Goal: Find specific page/section: Find specific page/section

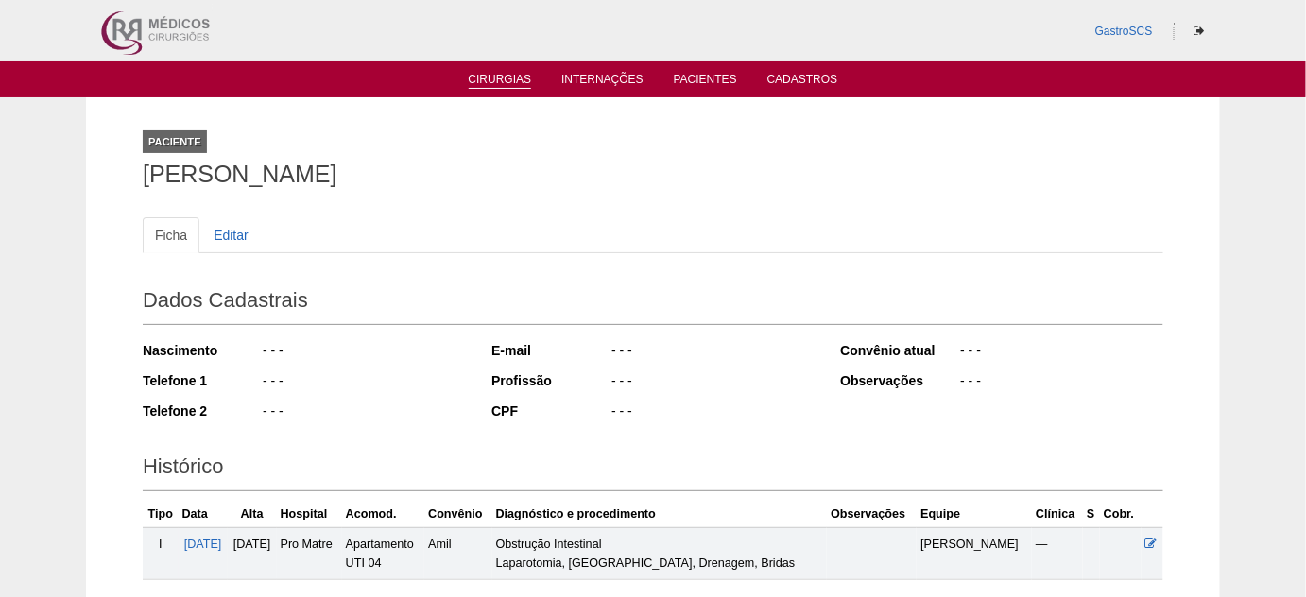
click at [506, 90] on ul "Cirurgias Internações Pacientes Cadastros" at bounding box center [653, 79] width 1306 height 36
click at [501, 82] on link "Cirurgias" at bounding box center [500, 81] width 63 height 16
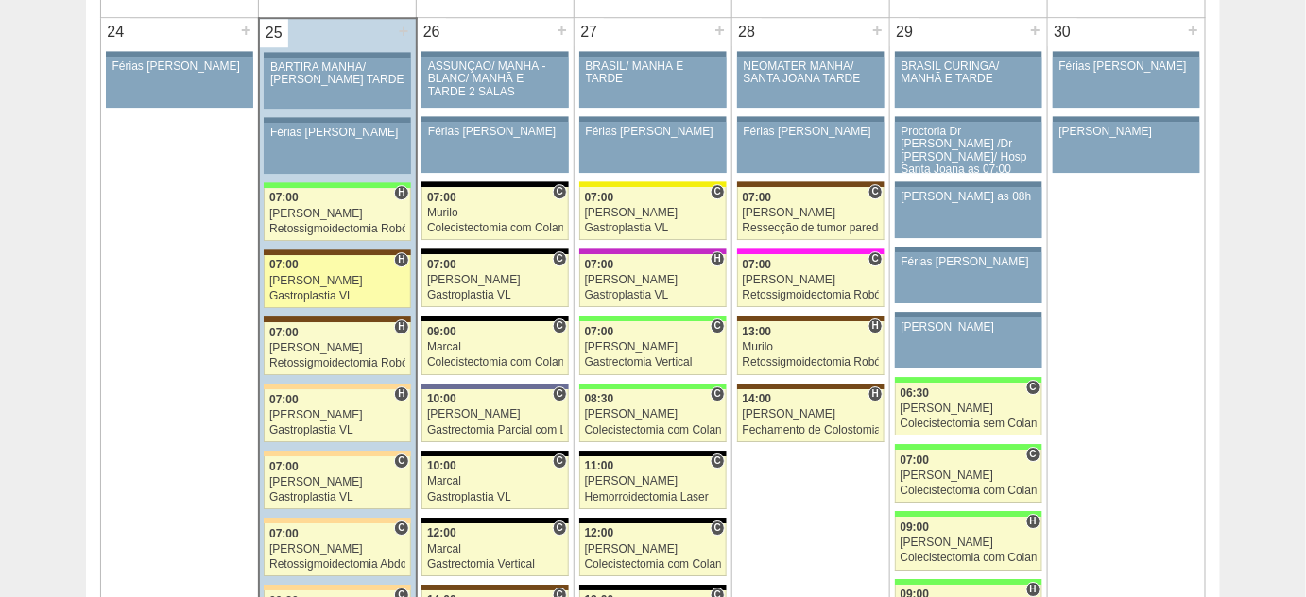
scroll to position [4210, 0]
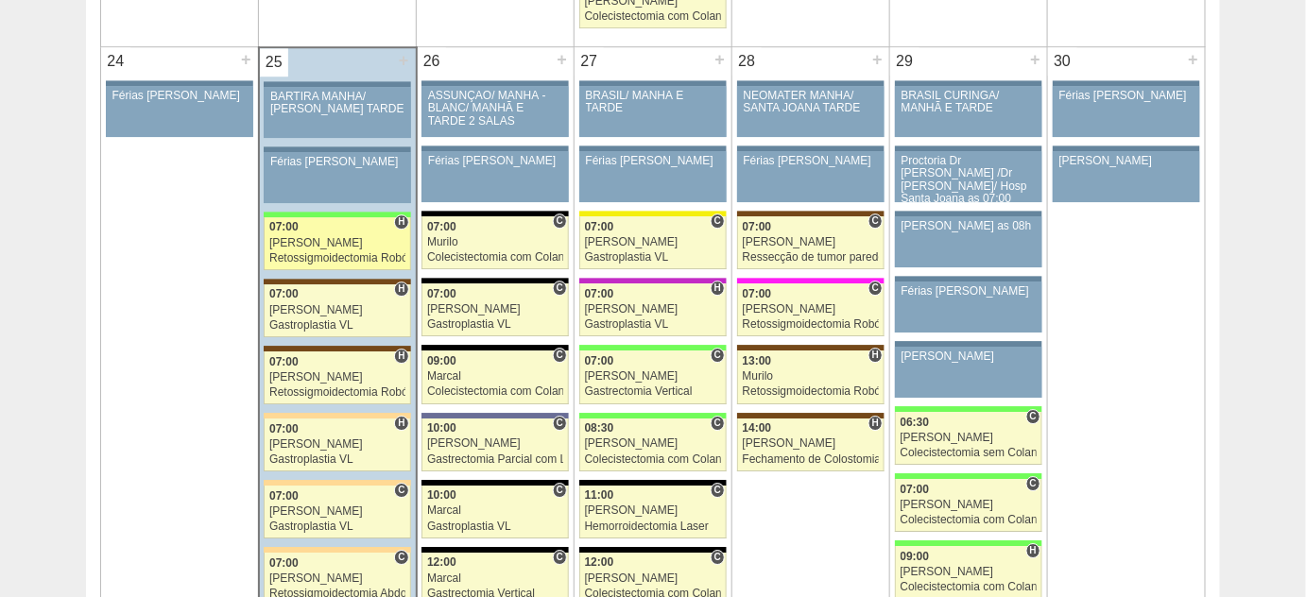
click at [328, 252] on div "Retossigmoidectomia Robótica" at bounding box center [337, 258] width 136 height 12
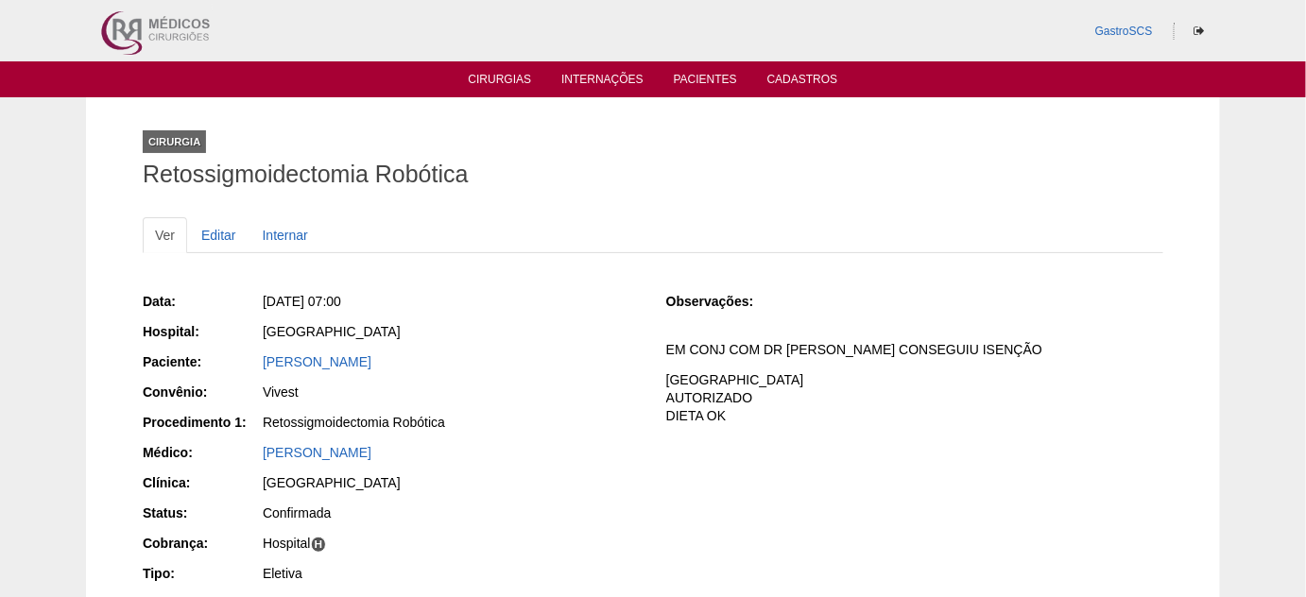
scroll to position [171, 0]
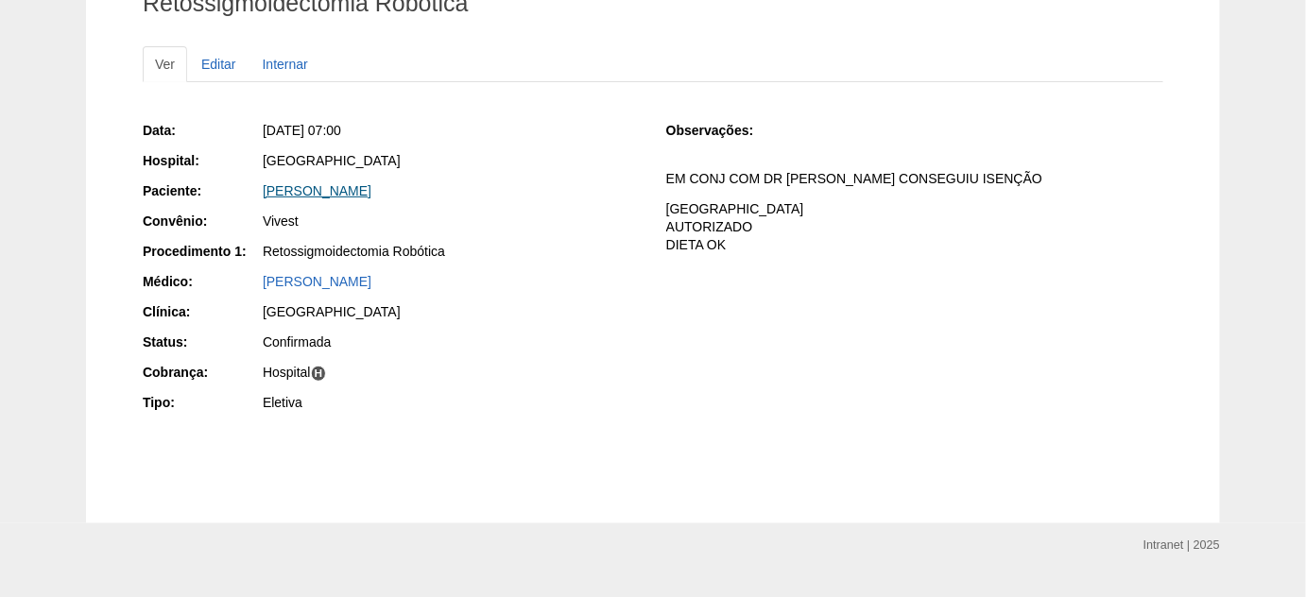
click at [371, 193] on link "[PERSON_NAME]" at bounding box center [317, 190] width 109 height 15
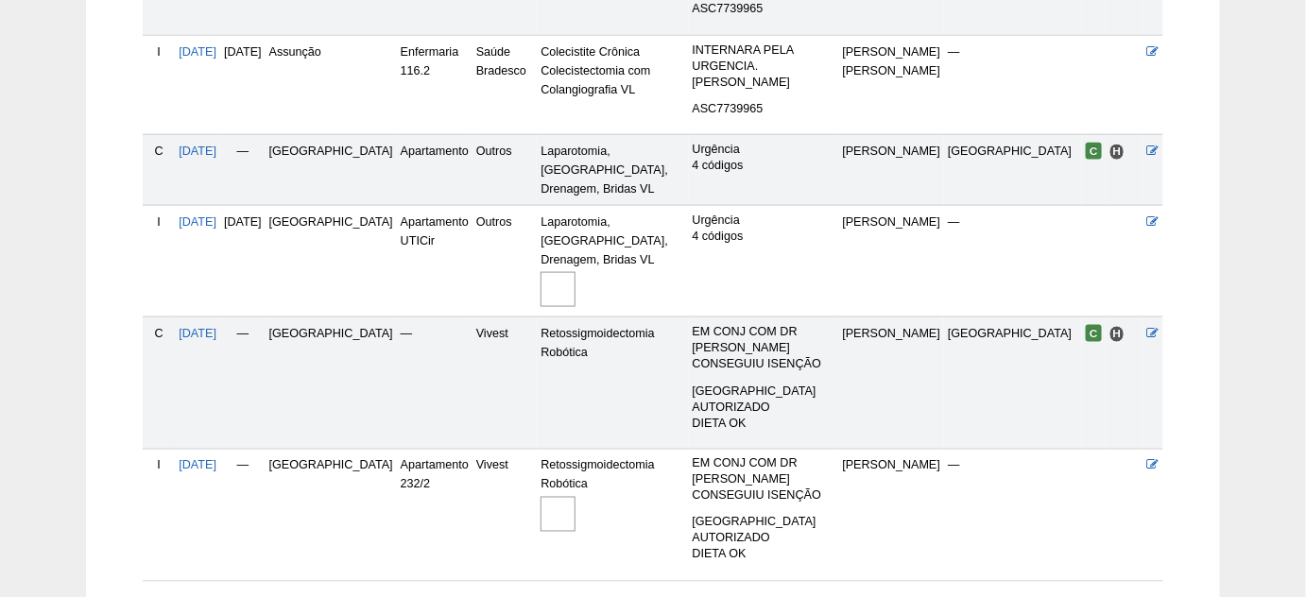
scroll to position [771, 0]
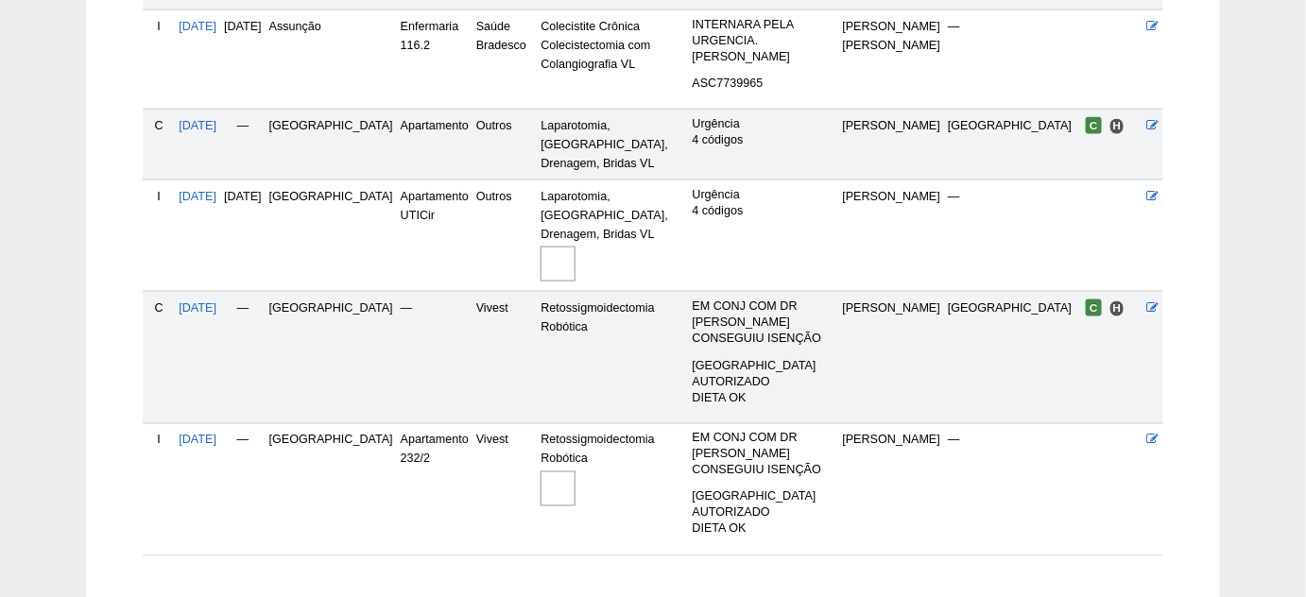
click at [544, 247] on img at bounding box center [558, 264] width 35 height 35
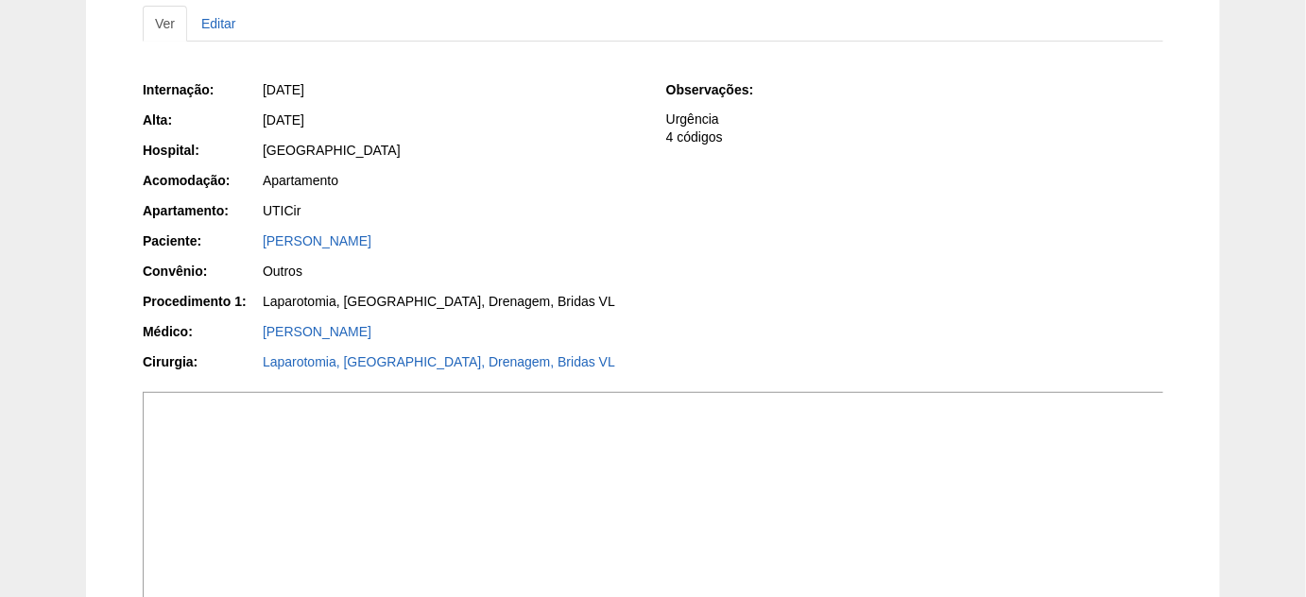
scroll to position [85, 0]
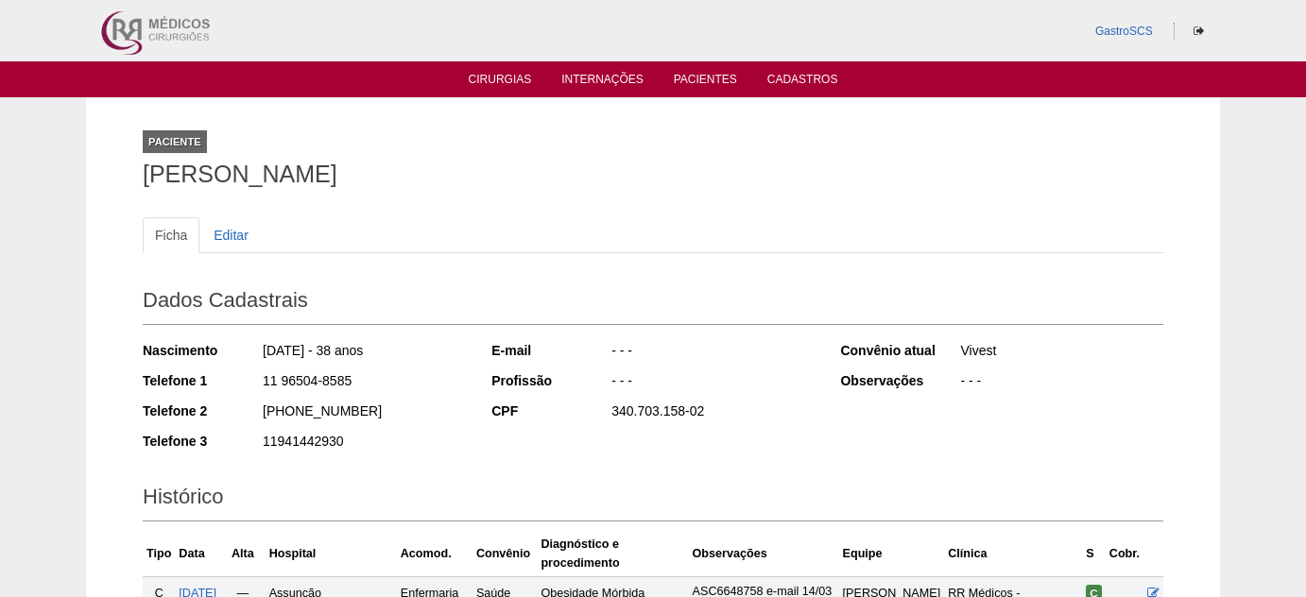
scroll to position [771, 0]
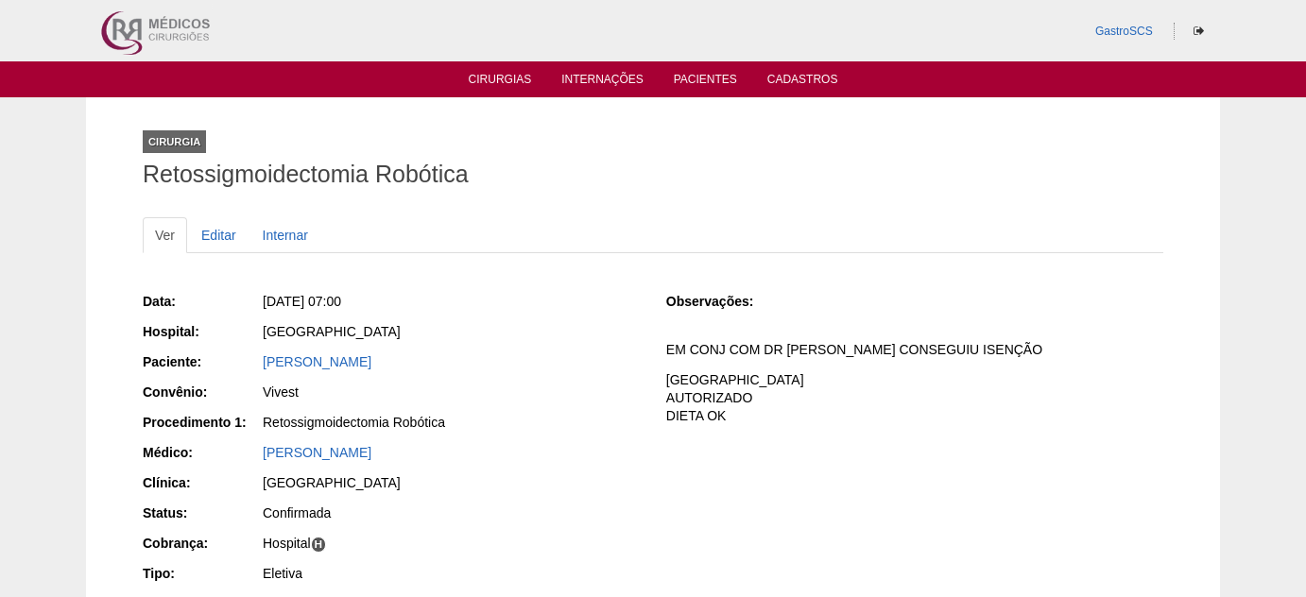
scroll to position [173, 0]
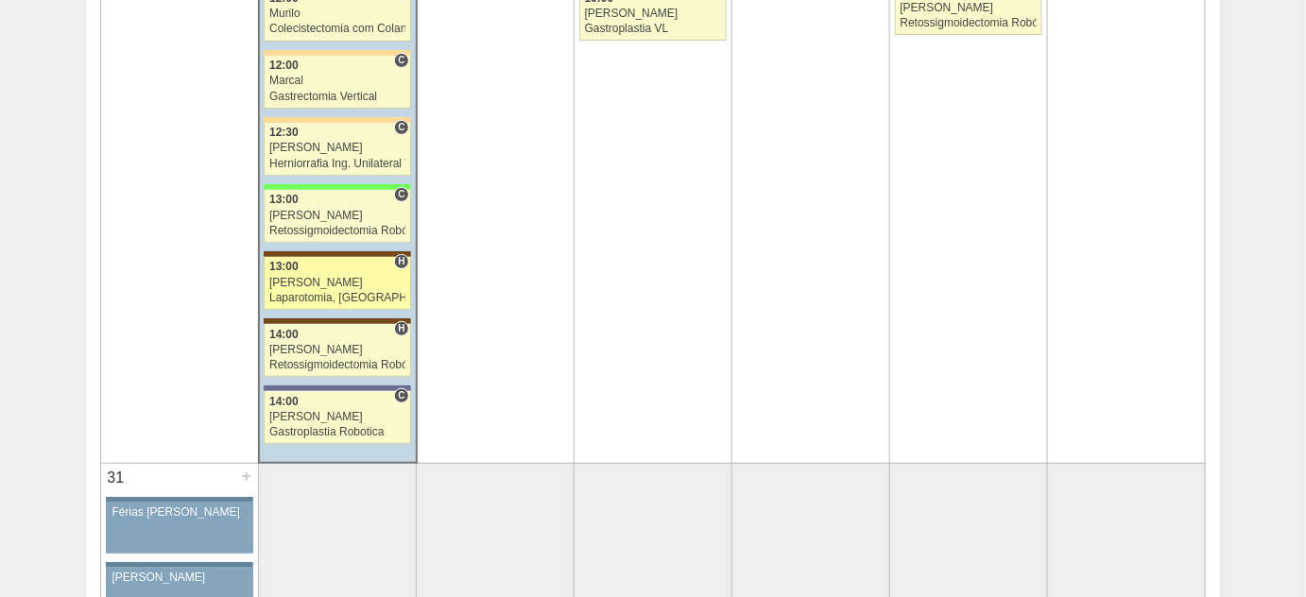
scroll to position [4984, 0]
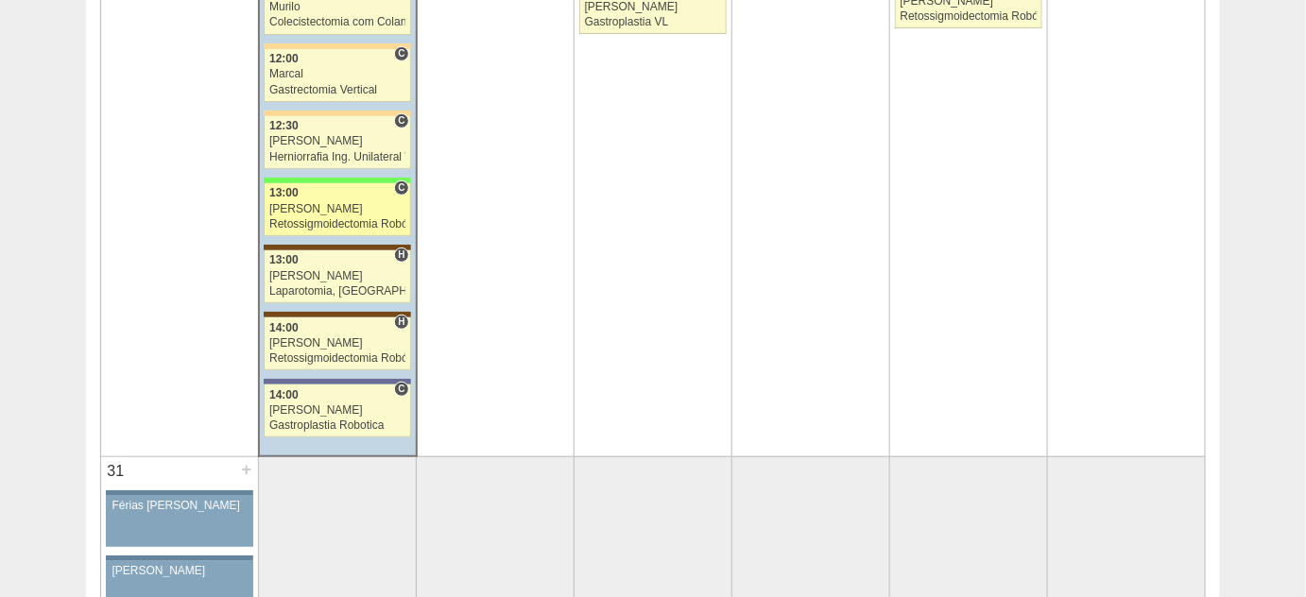
click at [296, 203] on div "[PERSON_NAME]" at bounding box center [337, 209] width 136 height 12
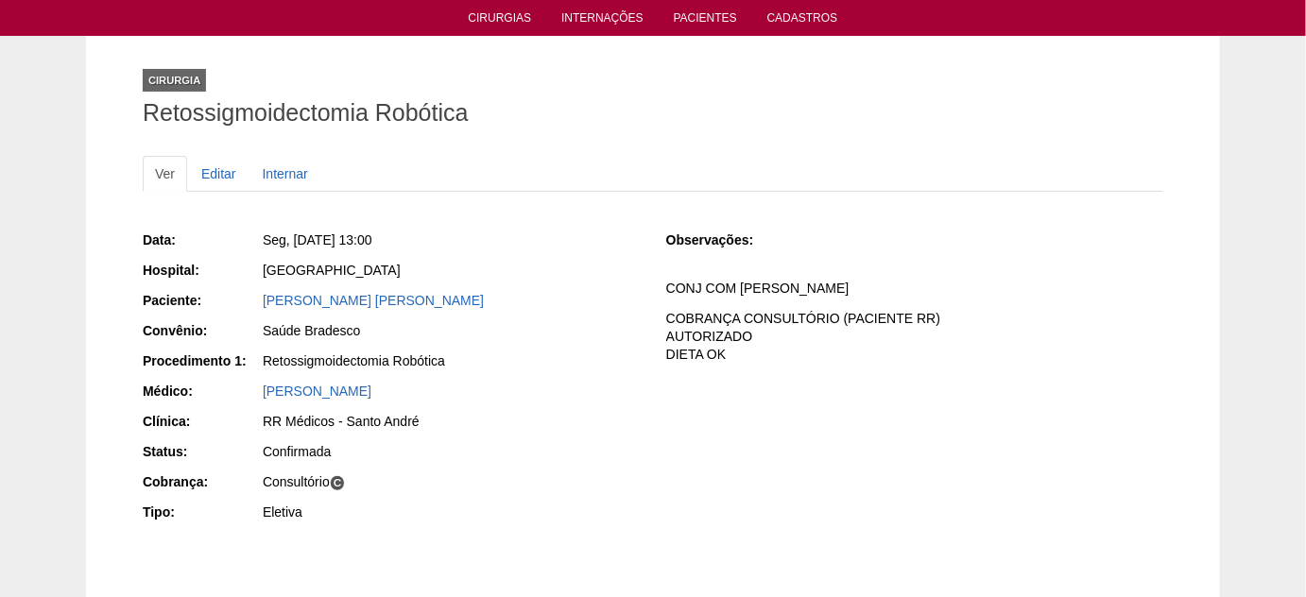
scroll to position [171, 0]
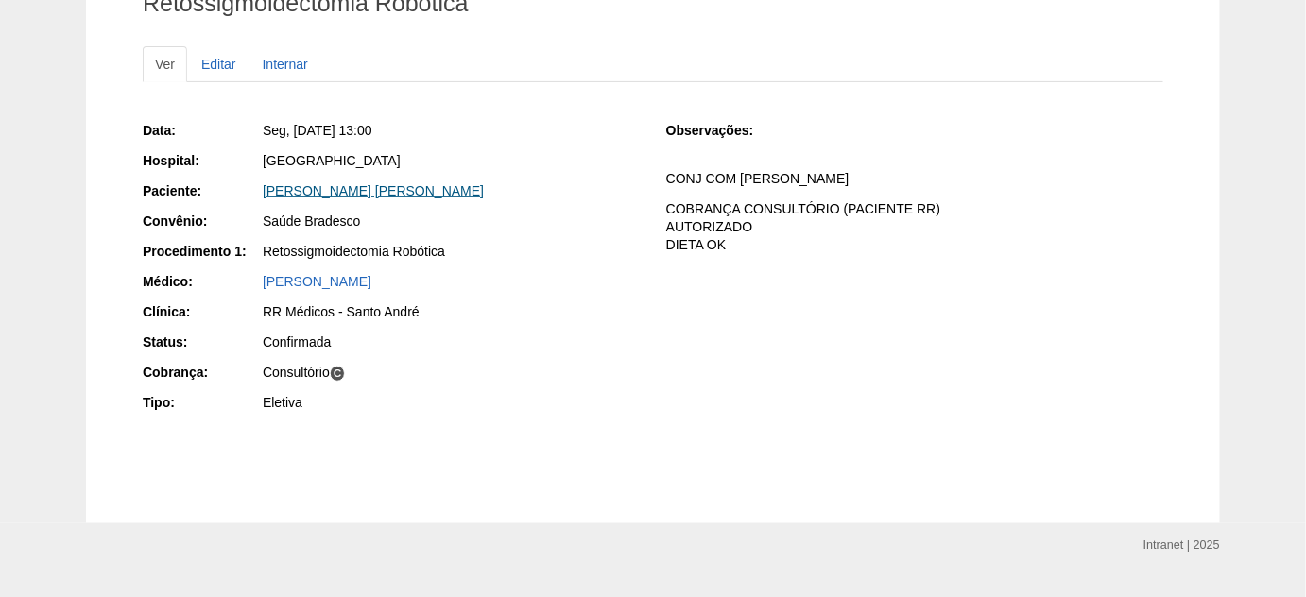
click at [357, 184] on link "[PERSON_NAME] [PERSON_NAME]" at bounding box center [373, 190] width 221 height 15
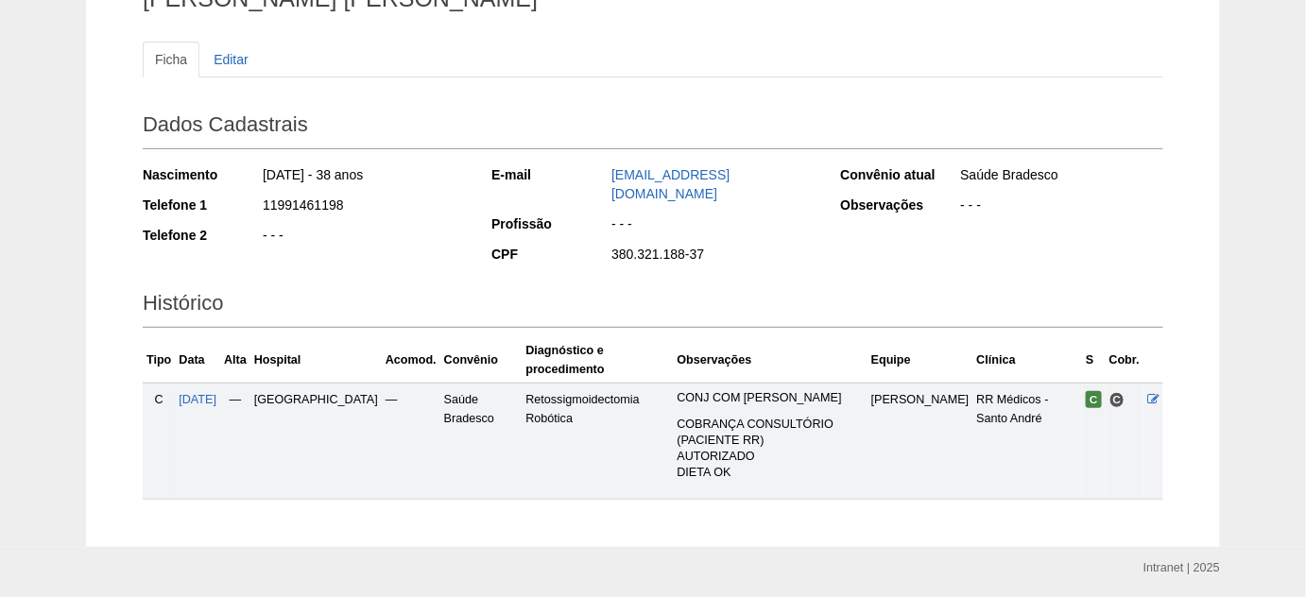
scroll to position [206, 0]
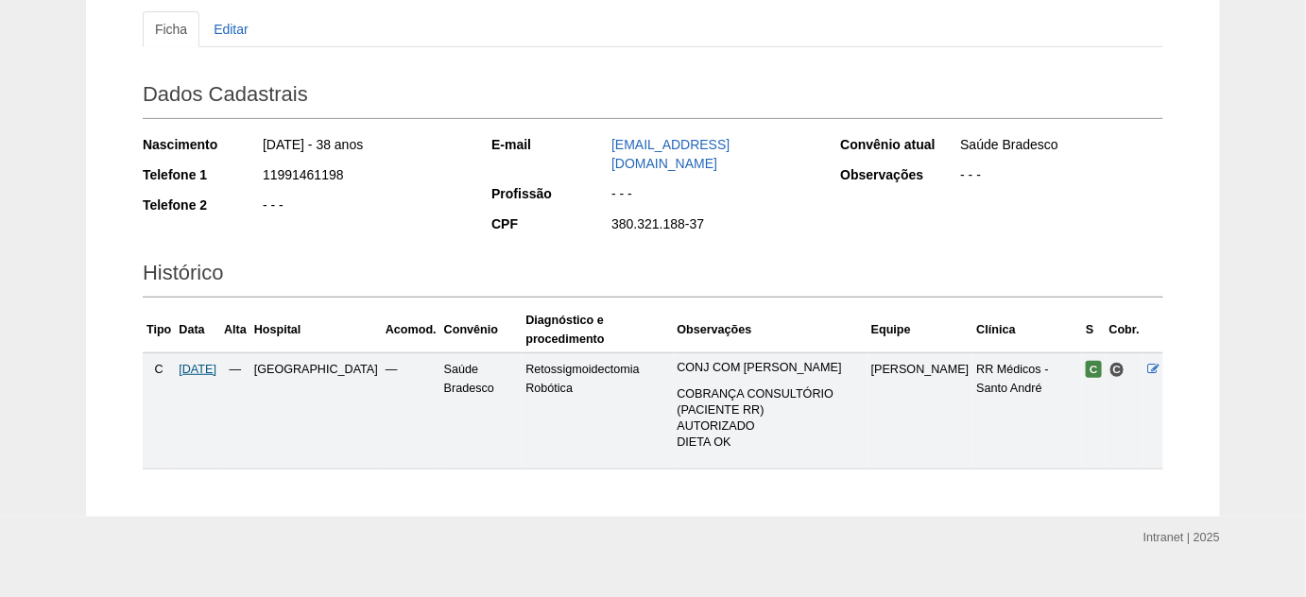
click at [209, 363] on span "25/08/2025" at bounding box center [198, 369] width 38 height 13
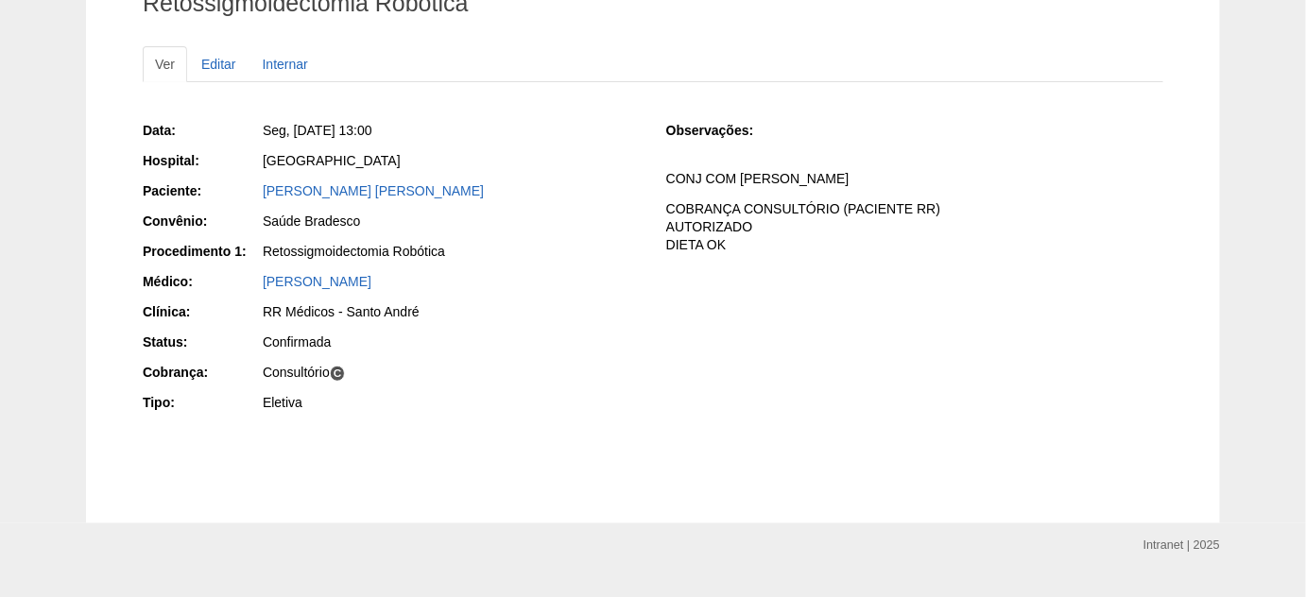
scroll to position [210, 0]
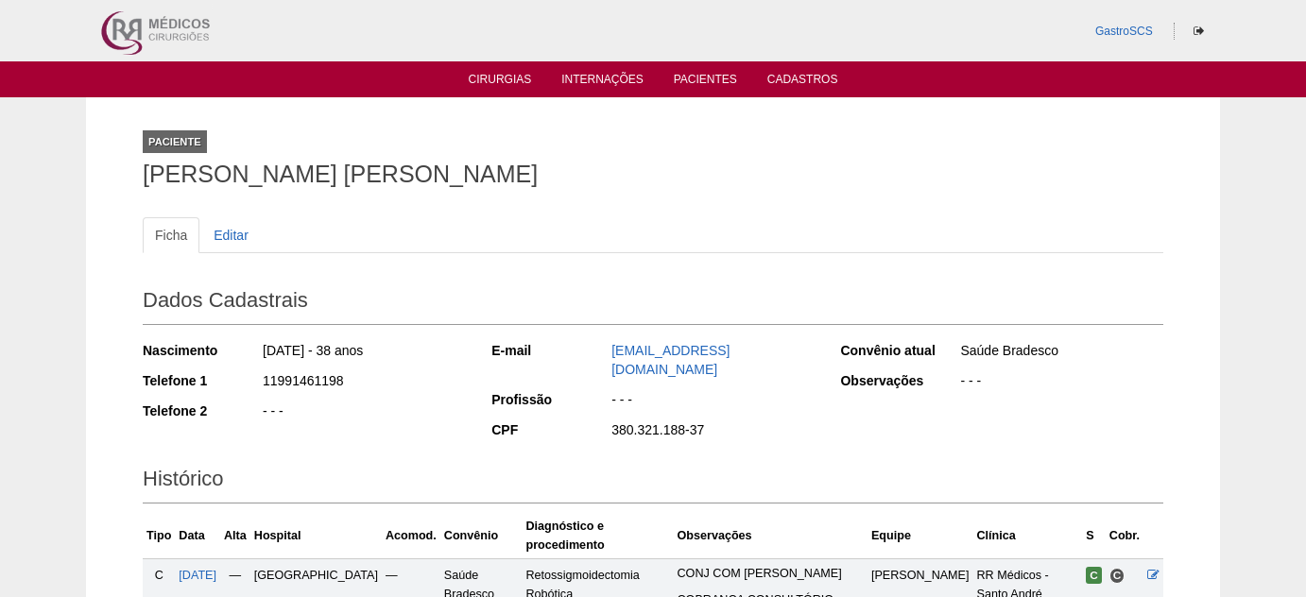
scroll to position [206, 0]
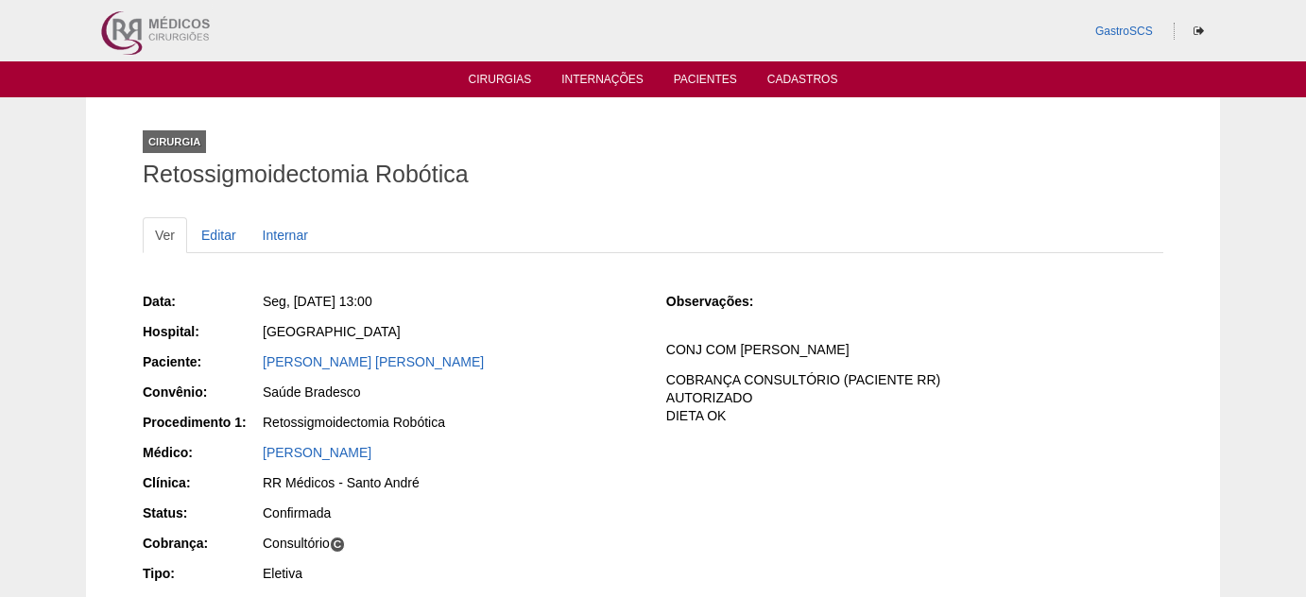
scroll to position [173, 0]
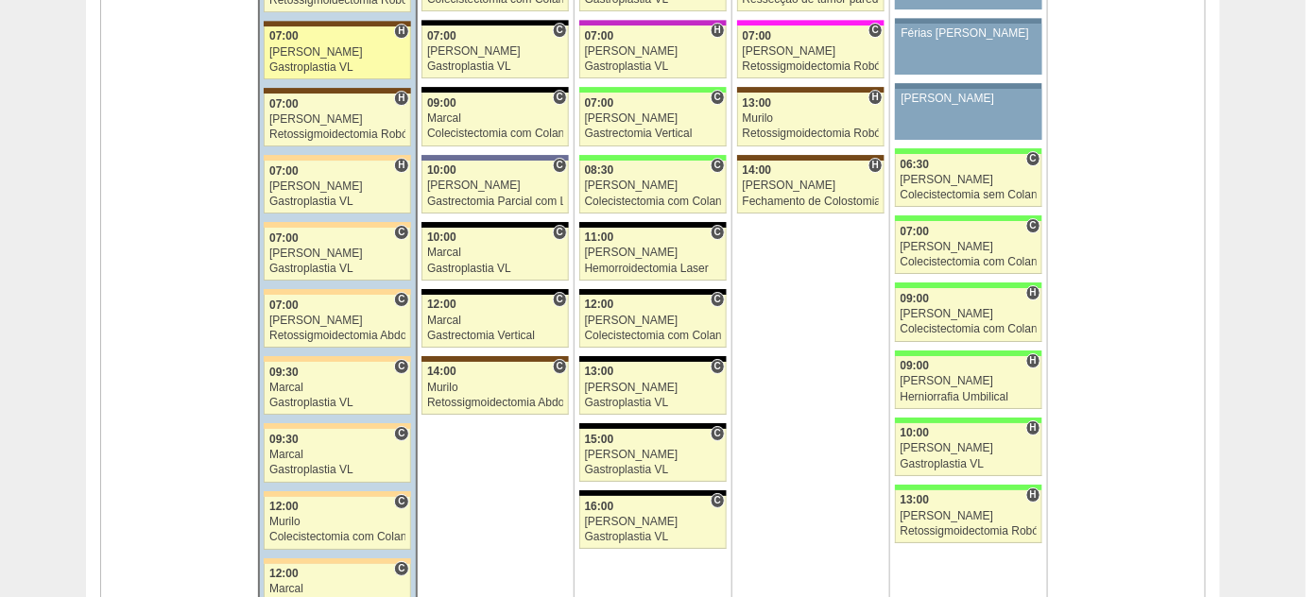
scroll to position [4382, 0]
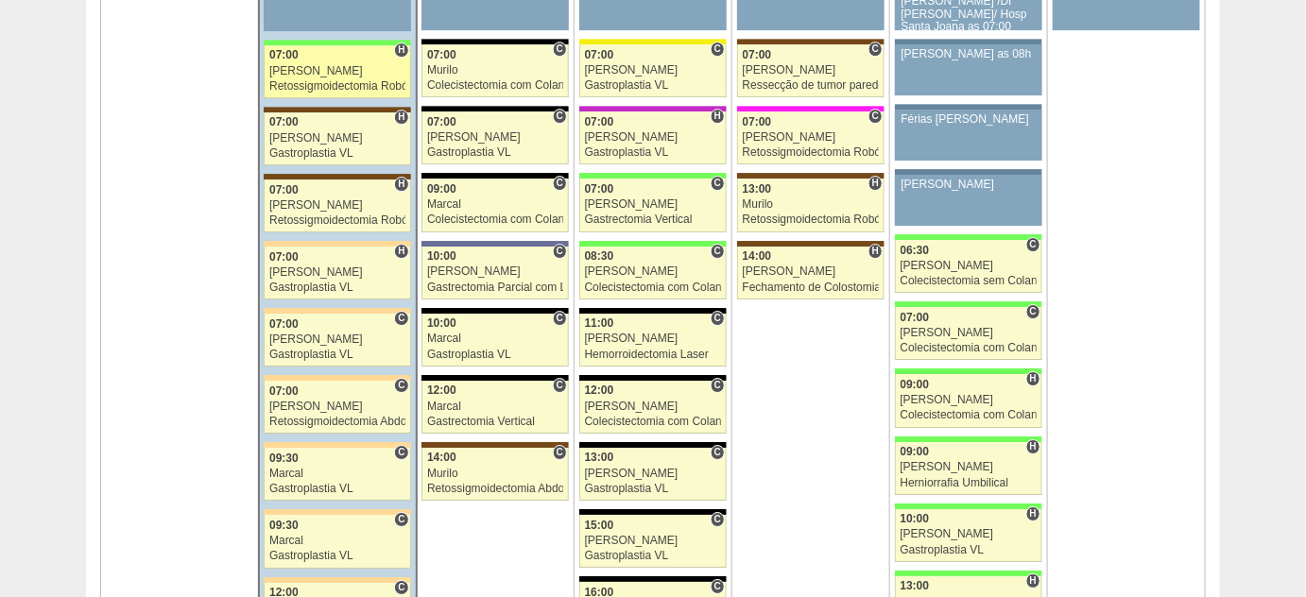
click at [304, 65] on div "Bruno" at bounding box center [337, 71] width 136 height 12
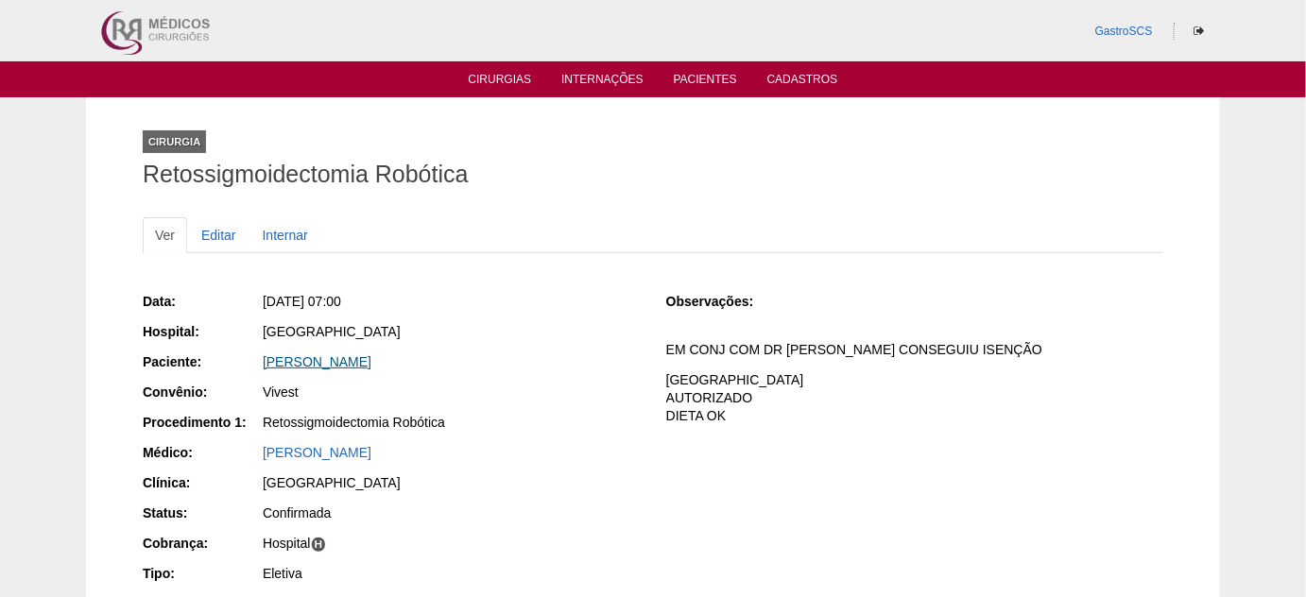
click at [371, 360] on link "JULIANA ARAUJO DOS SANTOS" at bounding box center [317, 361] width 109 height 15
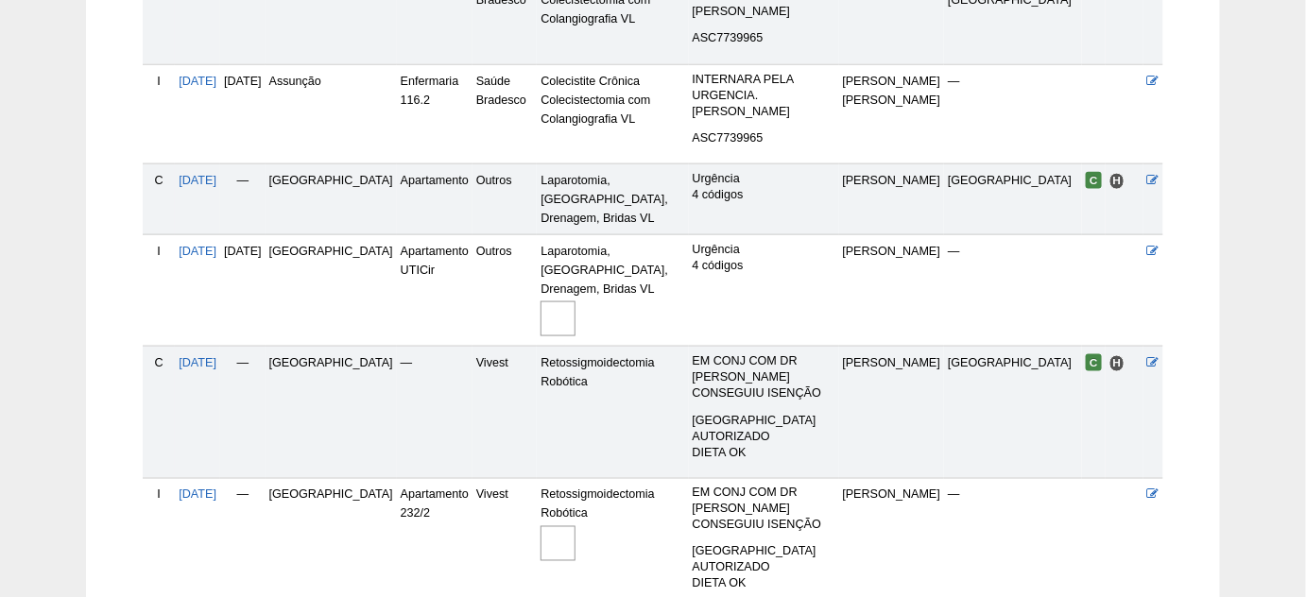
scroll to position [771, 0]
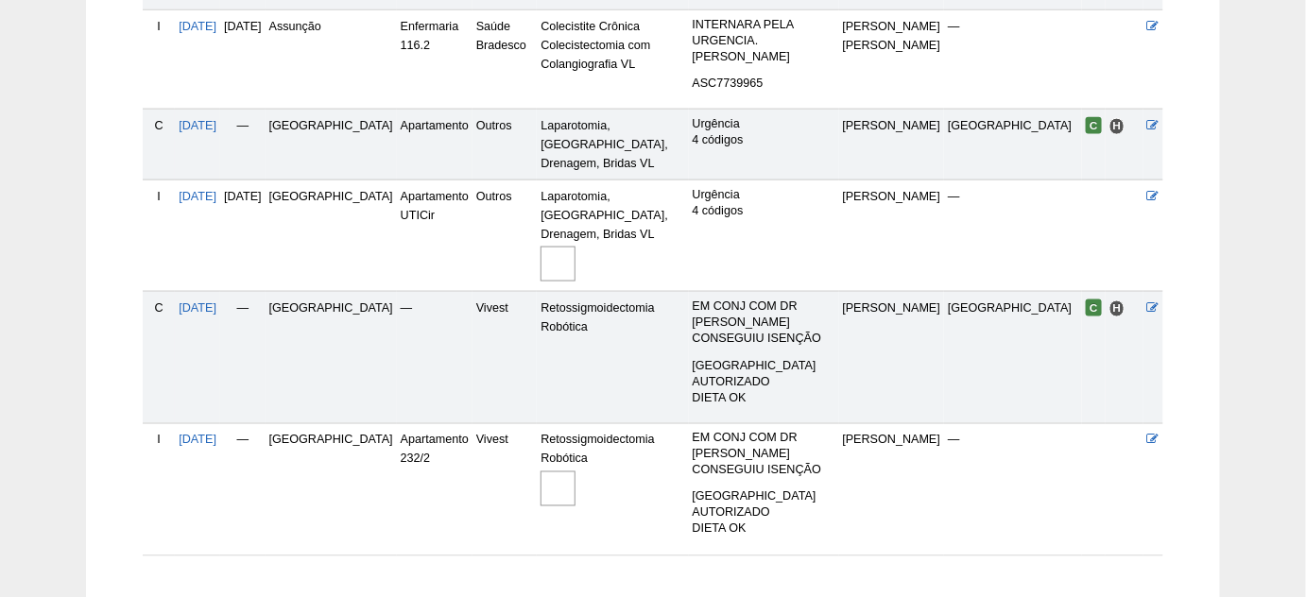
click at [541, 472] on img at bounding box center [558, 489] width 35 height 35
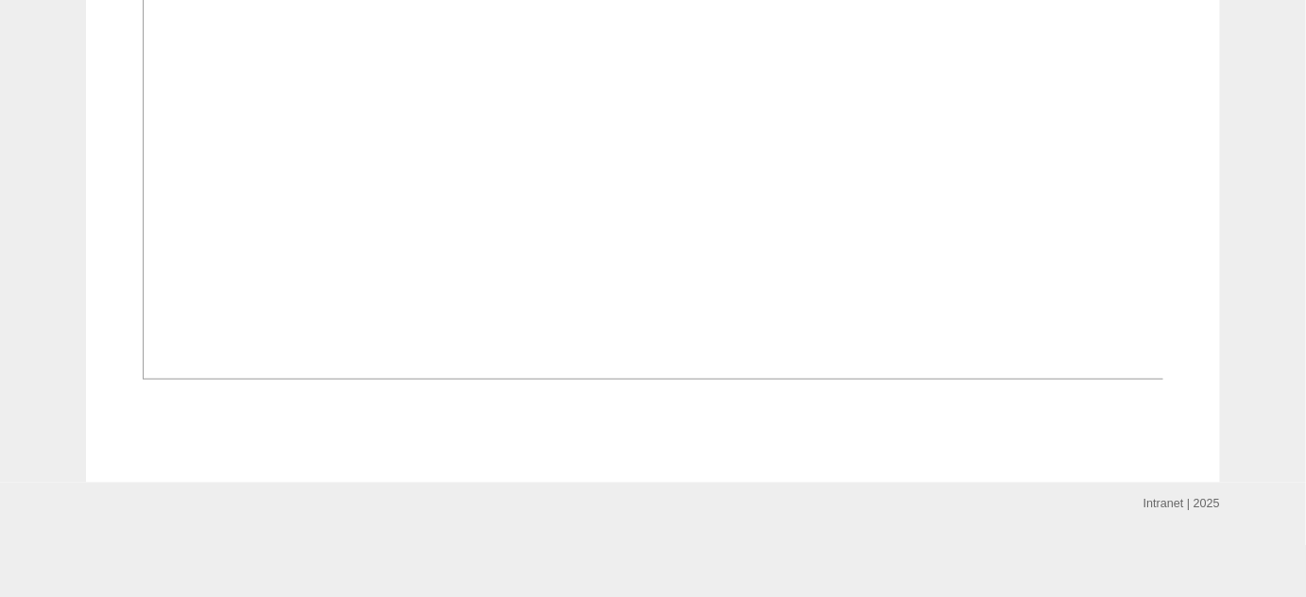
scroll to position [1288, 0]
click at [653, 170] on img at bounding box center [654, 149] width 1023 height 462
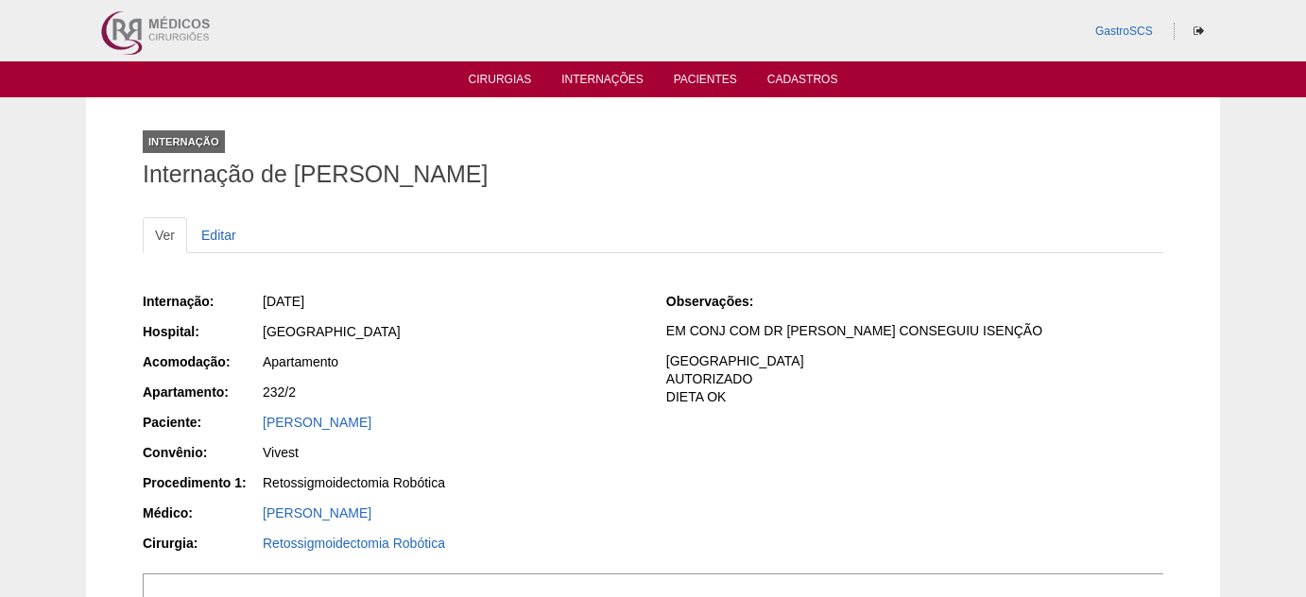
scroll to position [1288, 0]
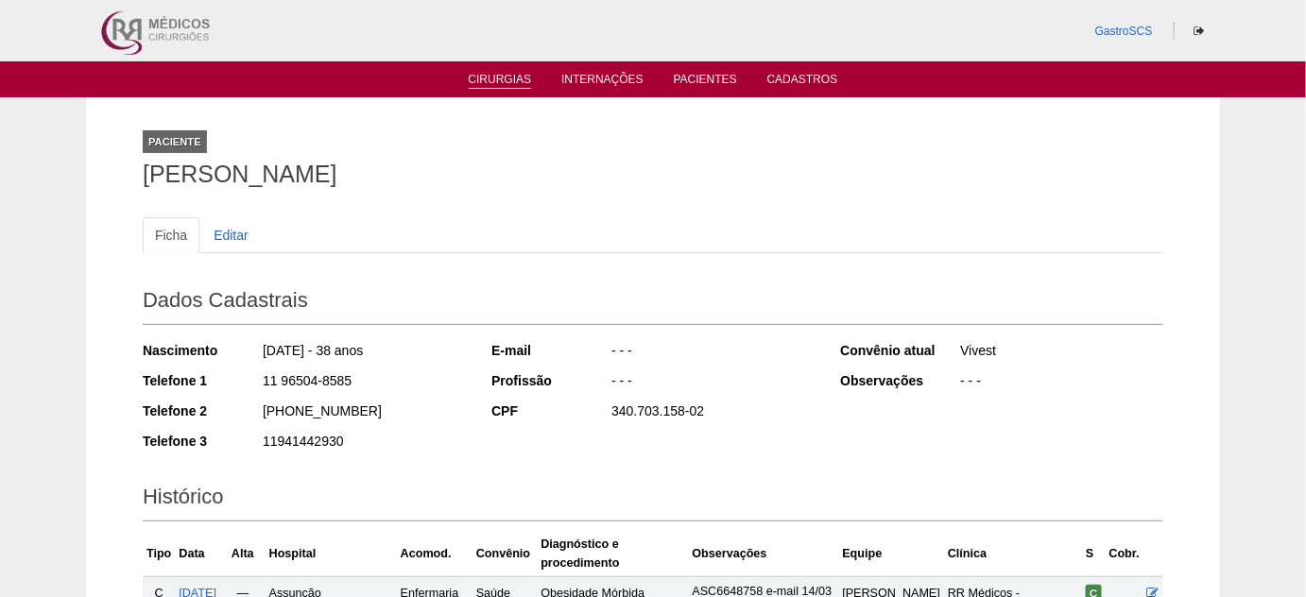
click at [469, 83] on link "Cirurgias" at bounding box center [500, 81] width 63 height 16
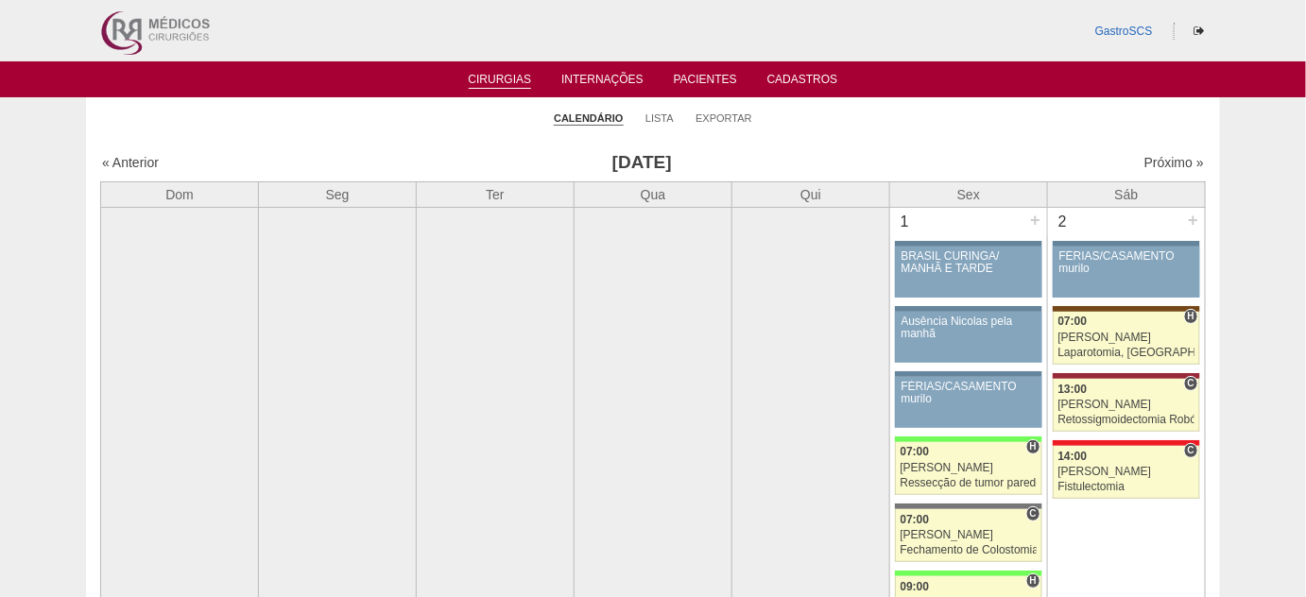
click at [708, 98] on ul "Calendário Lista Exportar" at bounding box center [653, 117] width 1134 height 40
click at [706, 76] on link "Pacientes" at bounding box center [705, 81] width 63 height 16
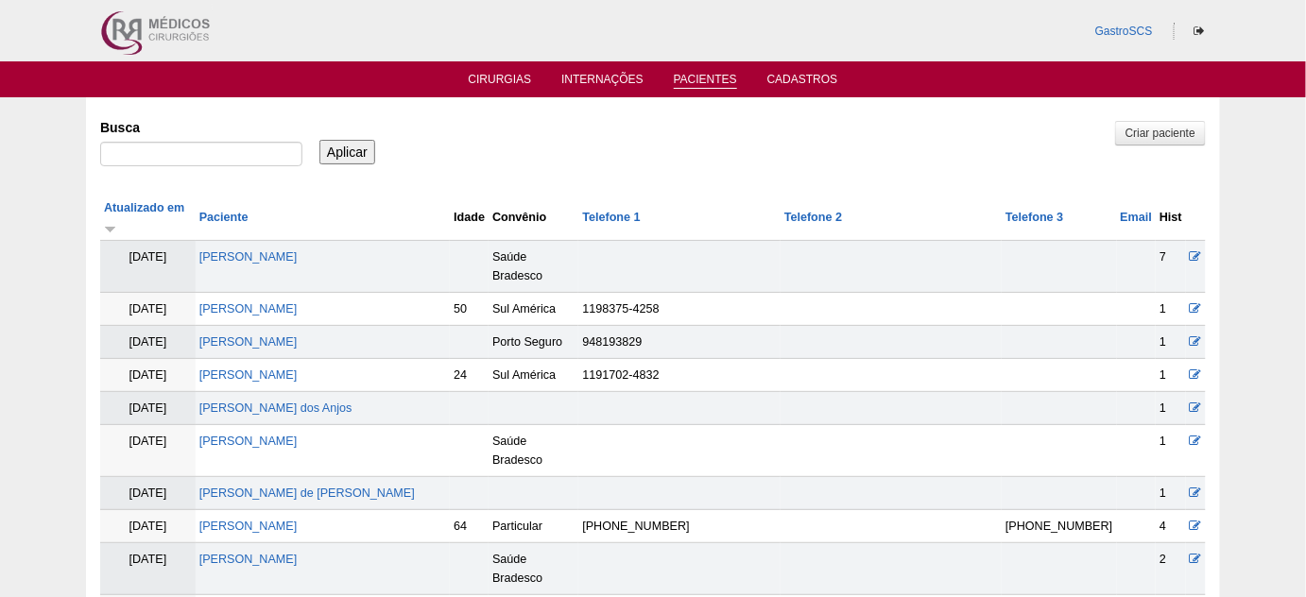
click at [194, 168] on div at bounding box center [201, 159] width 202 height 34
click at [189, 162] on input "Busca" at bounding box center [201, 154] width 202 height 25
type input "MAYARA"
click at [320, 140] on input "Aplicar" at bounding box center [348, 152] width 56 height 25
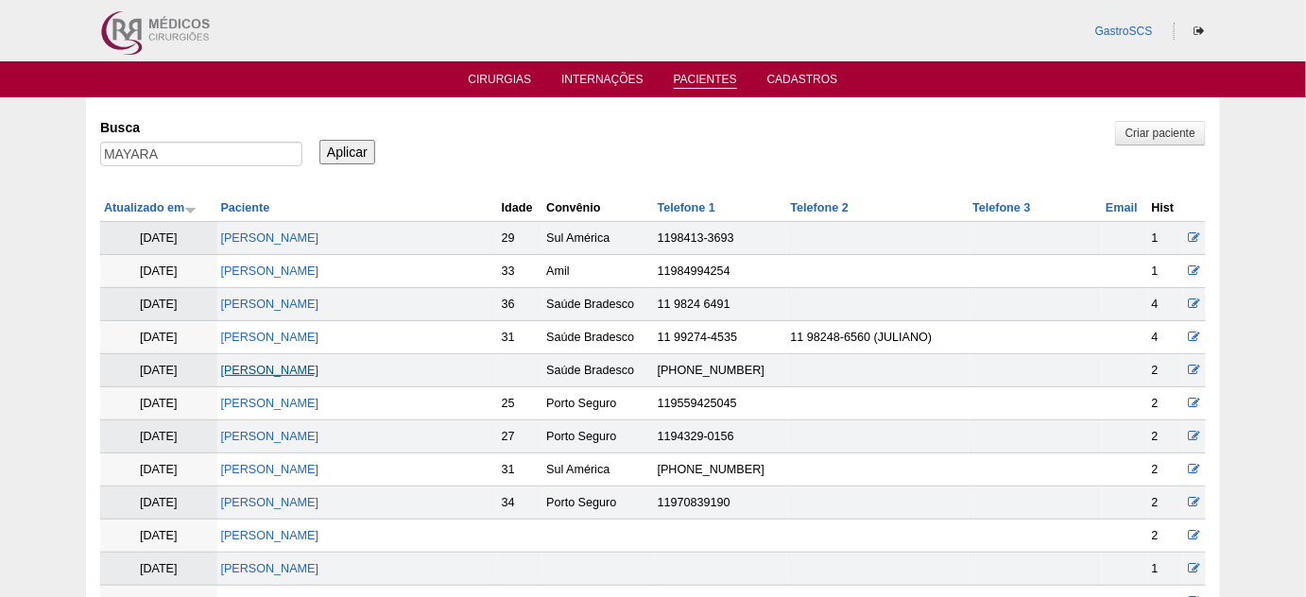
click at [313, 370] on link "[PERSON_NAME]" at bounding box center [270, 370] width 98 height 13
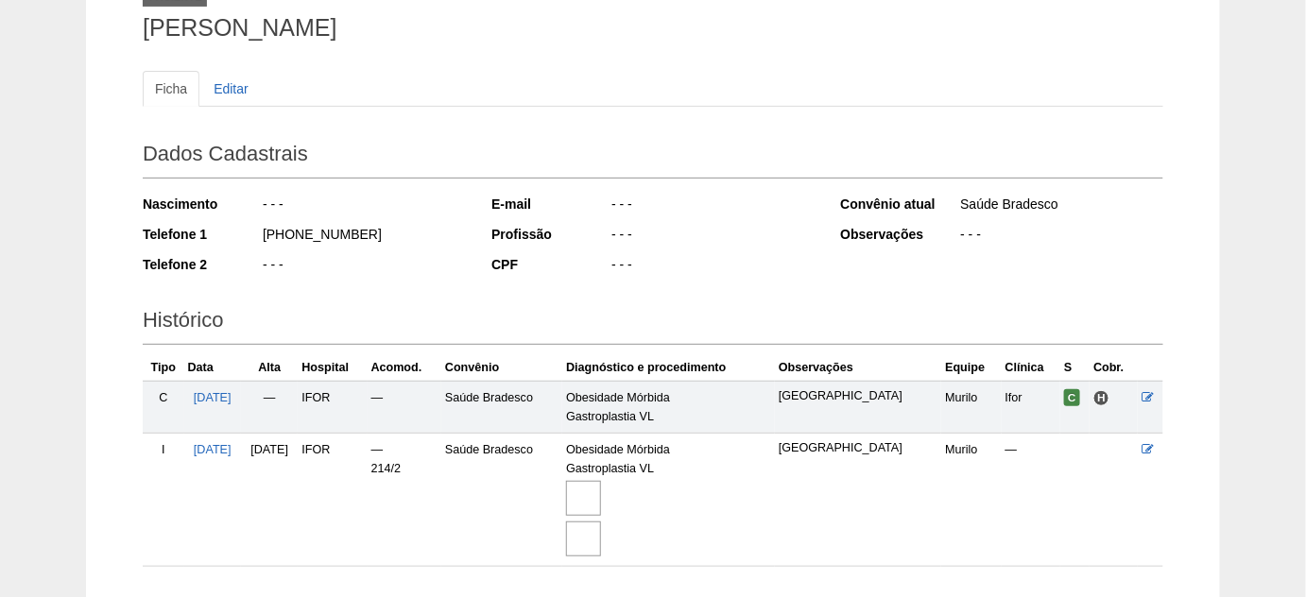
scroll to position [171, 0]
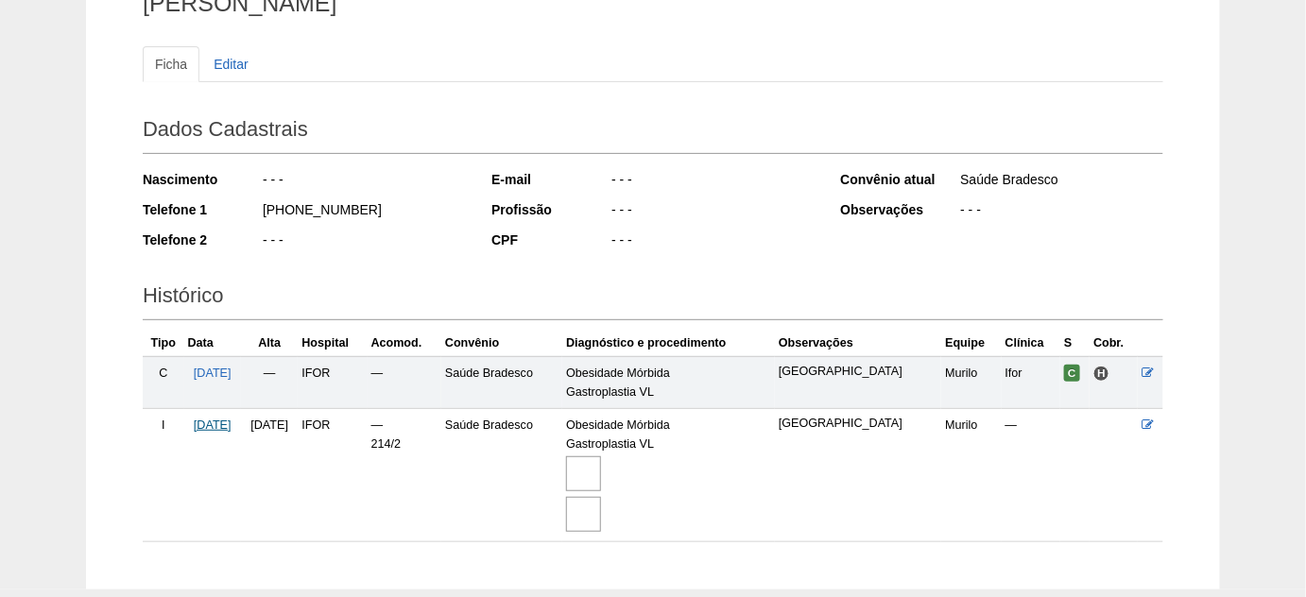
click at [209, 425] on span "[DATE]" at bounding box center [213, 425] width 38 height 13
